Goal: Communication & Community: Answer question/provide support

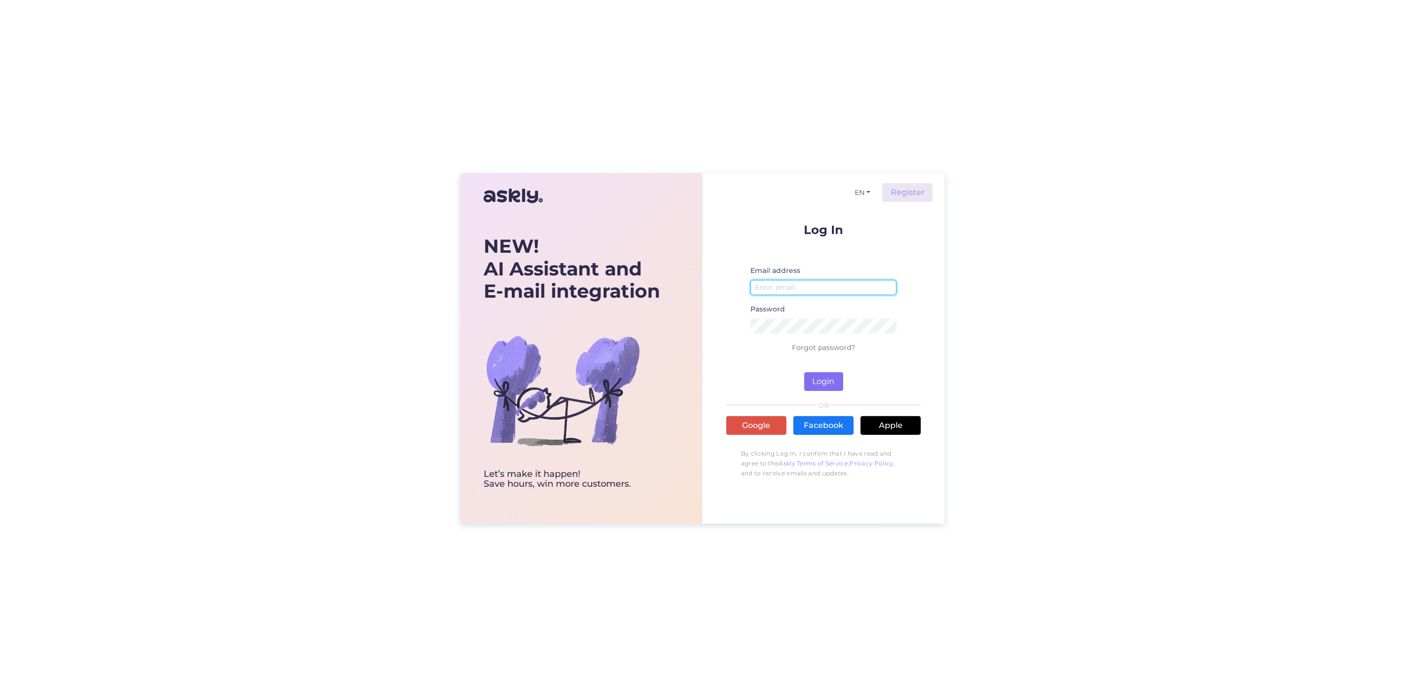
type input "[PERSON_NAME][EMAIL_ADDRESS][PERSON_NAME][DOMAIN_NAME]"
click at [822, 379] on button "Login" at bounding box center [823, 381] width 39 height 19
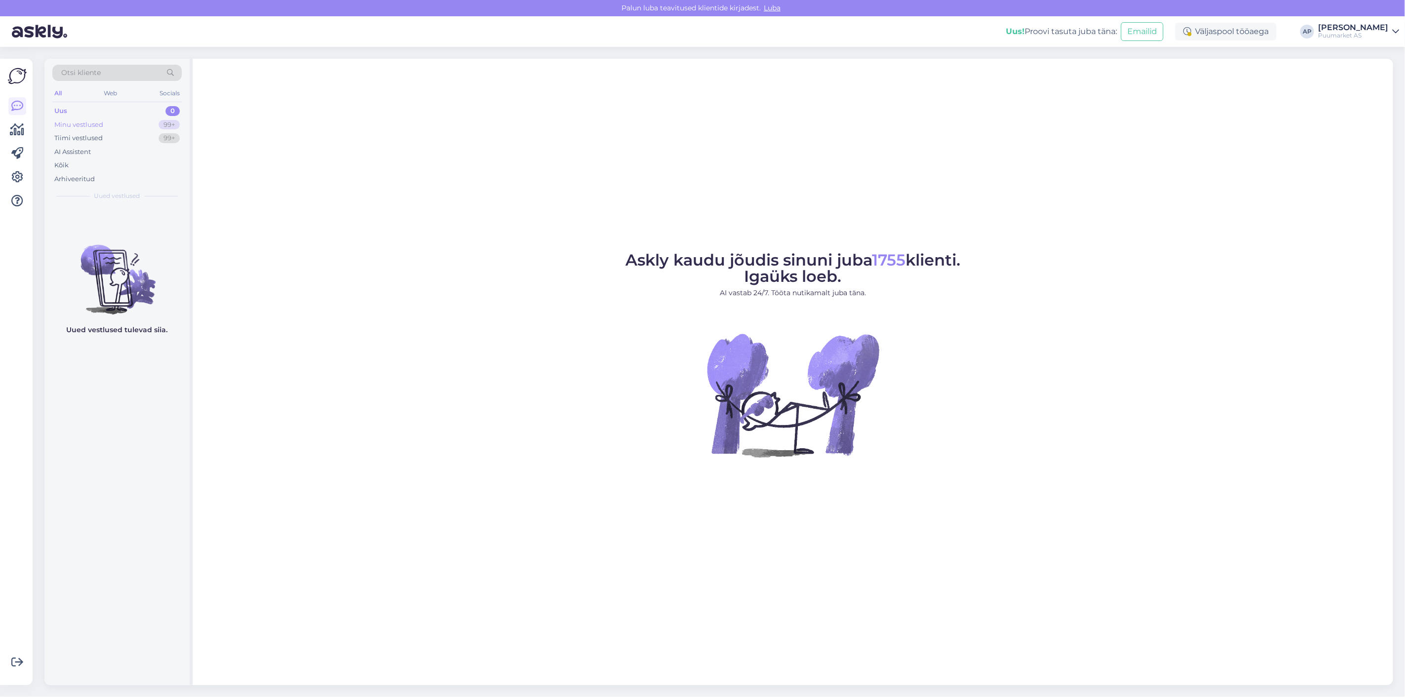
click at [102, 122] on div "Minu vestlused" at bounding box center [78, 125] width 49 height 10
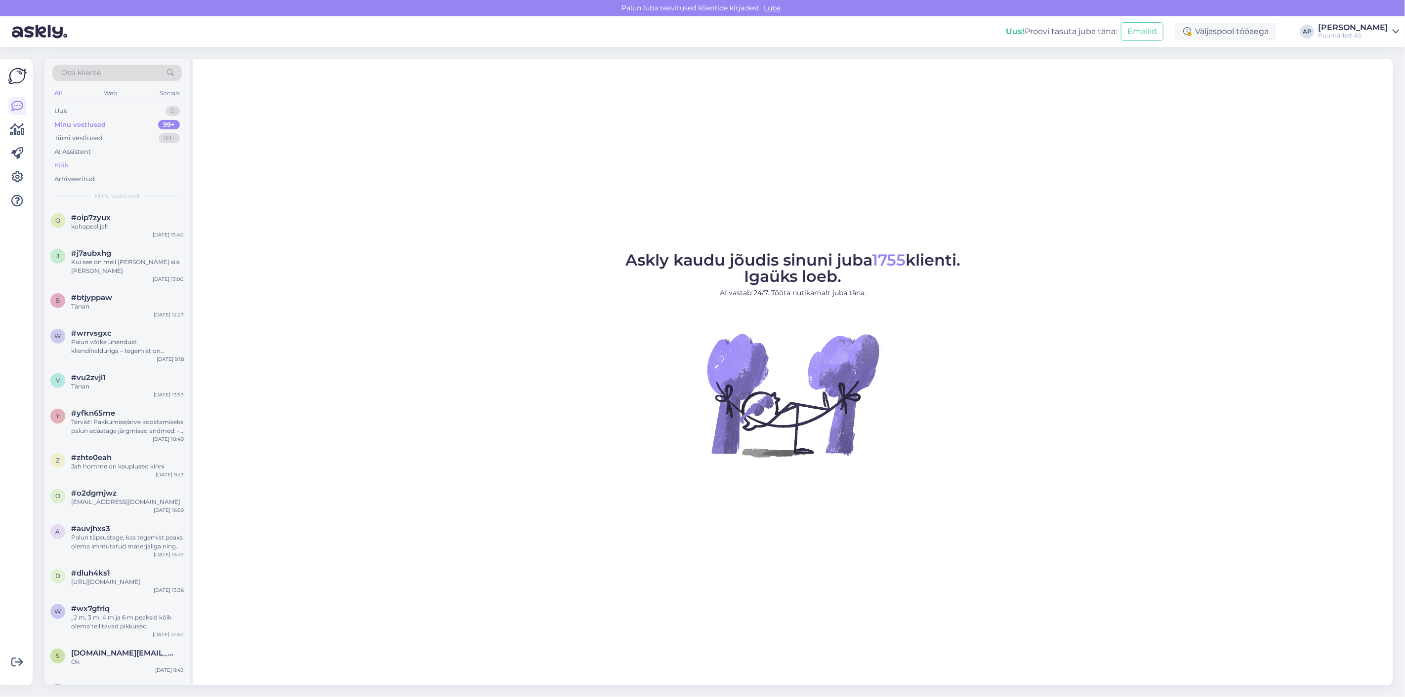
click at [84, 161] on div "Kõik" at bounding box center [116, 166] width 129 height 14
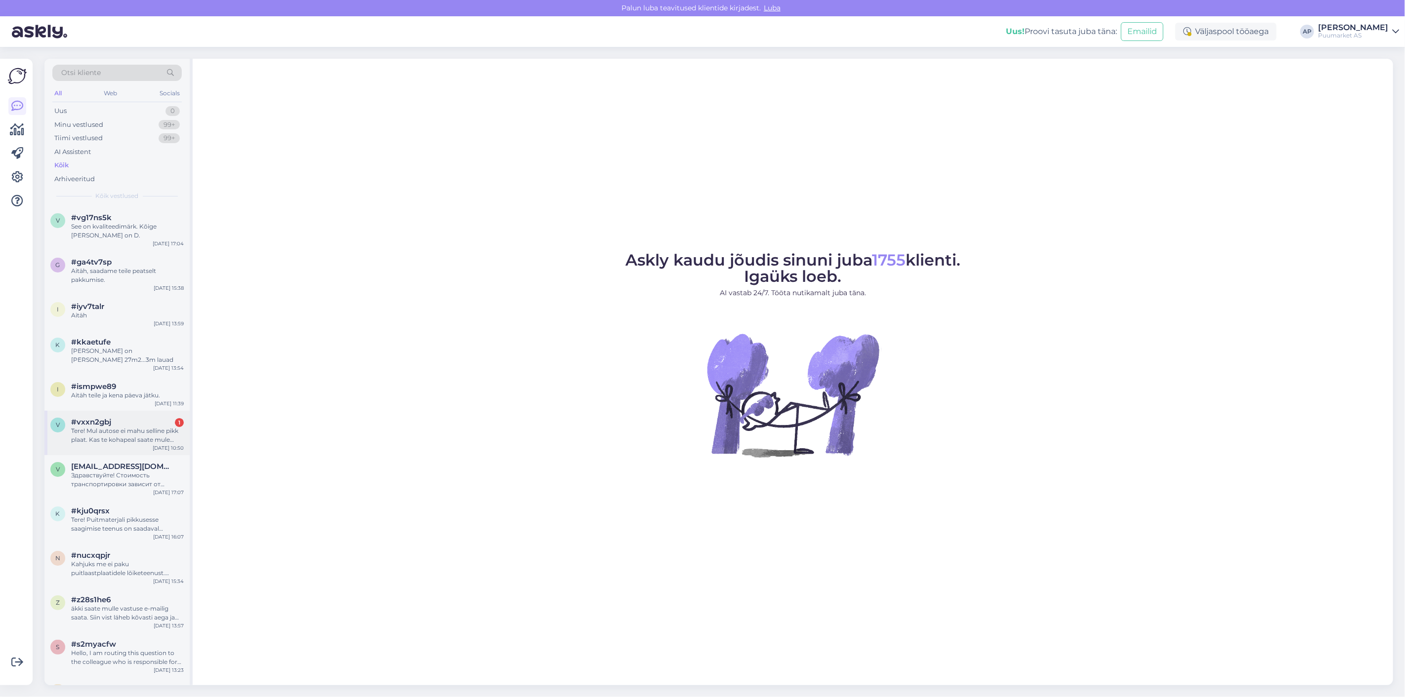
click at [136, 411] on div "v #vxxn2gbj 1 Tere! Mul autose ei mahu selline pikk plaat. Kas te kohapeal saat…" at bounding box center [116, 433] width 145 height 44
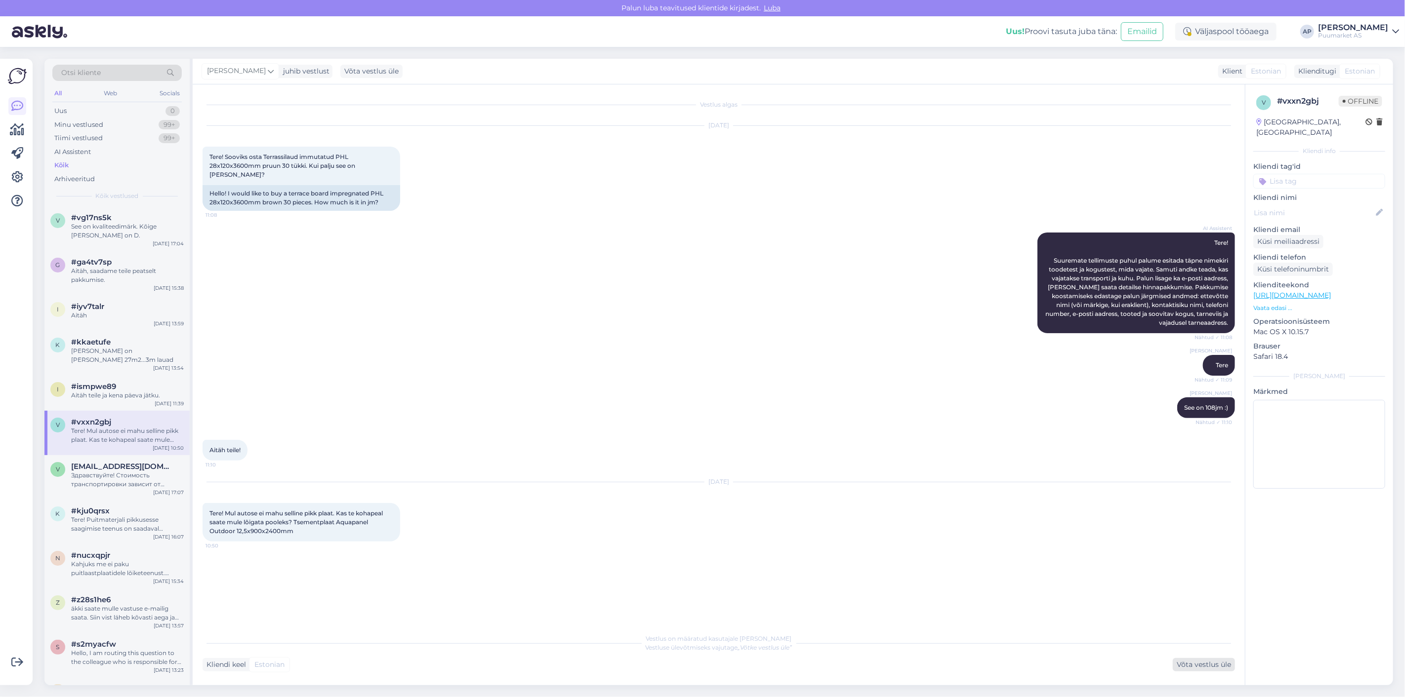
click at [1216, 658] on div "Võta vestlus üle" at bounding box center [1203, 664] width 62 height 13
click at [583, 648] on textarea at bounding box center [718, 651] width 1032 height 21
type textarea "t"
type textarea "Tervist! kahjuks me [PERSON_NAME] plaate."
